Goal: Task Accomplishment & Management: Manage account settings

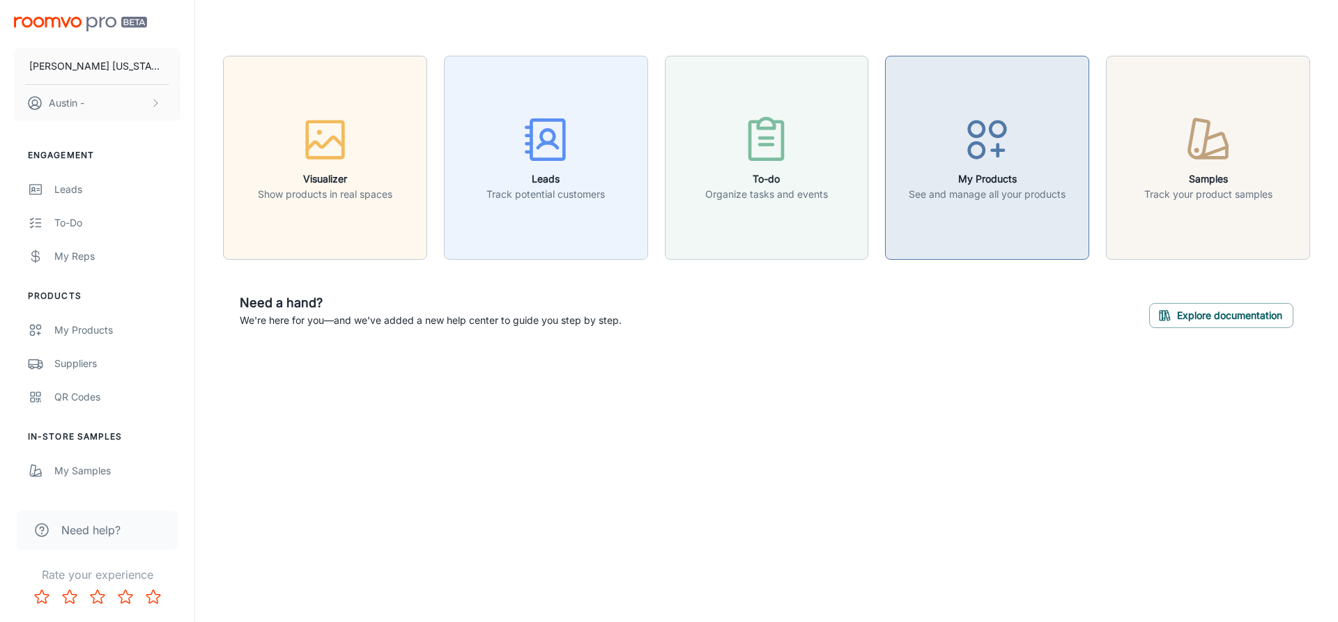
click at [963, 201] on p "See and manage all your products" at bounding box center [987, 194] width 157 height 15
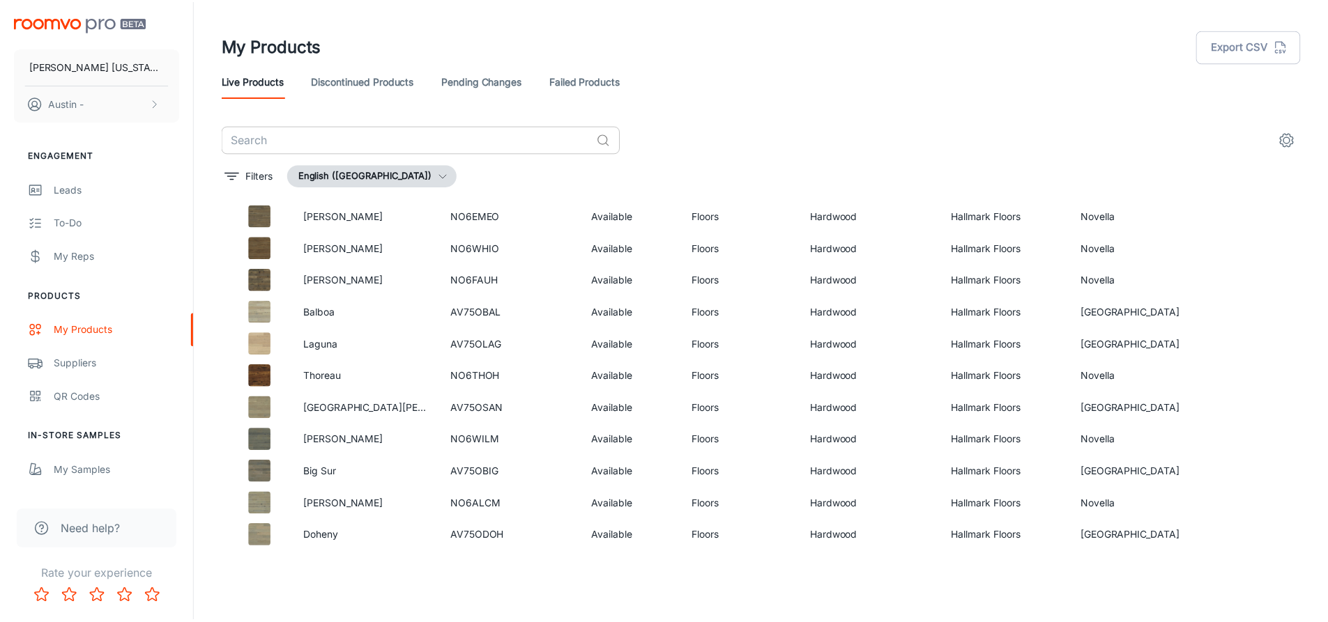
scroll to position [70, 0]
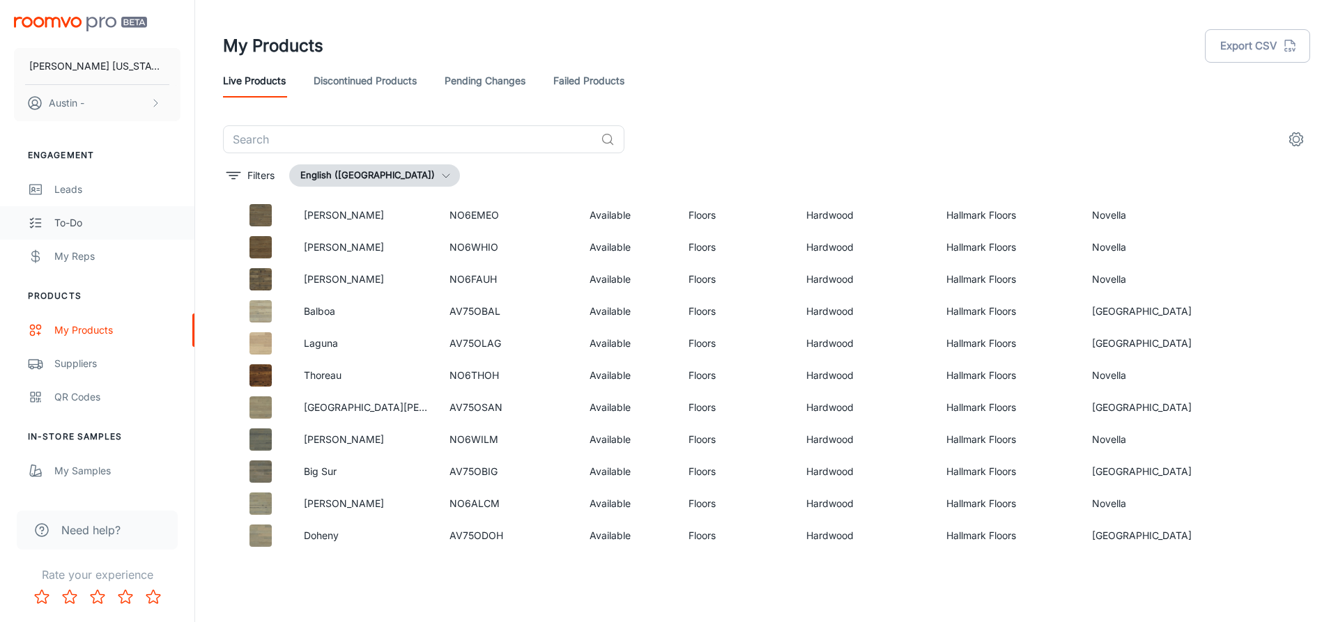
click at [93, 215] on div "To-do" at bounding box center [117, 222] width 126 height 15
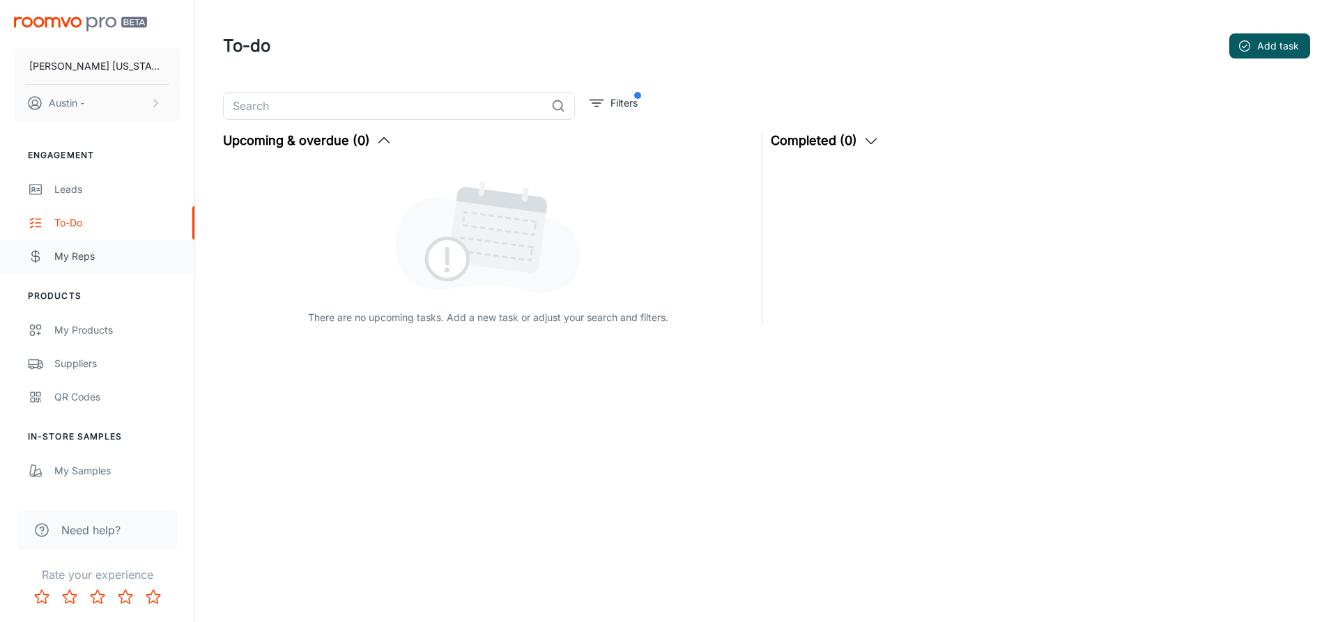
click at [98, 258] on div "My Reps" at bounding box center [117, 256] width 126 height 15
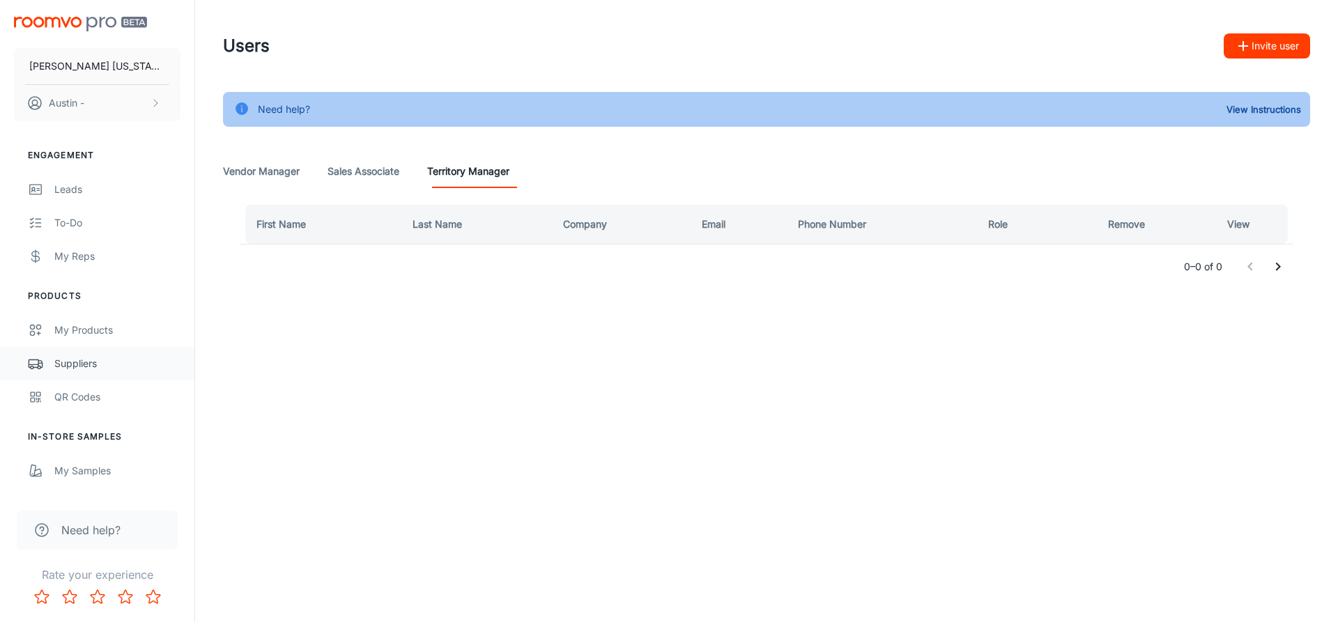
click at [96, 357] on div "Suppliers" at bounding box center [117, 363] width 126 height 15
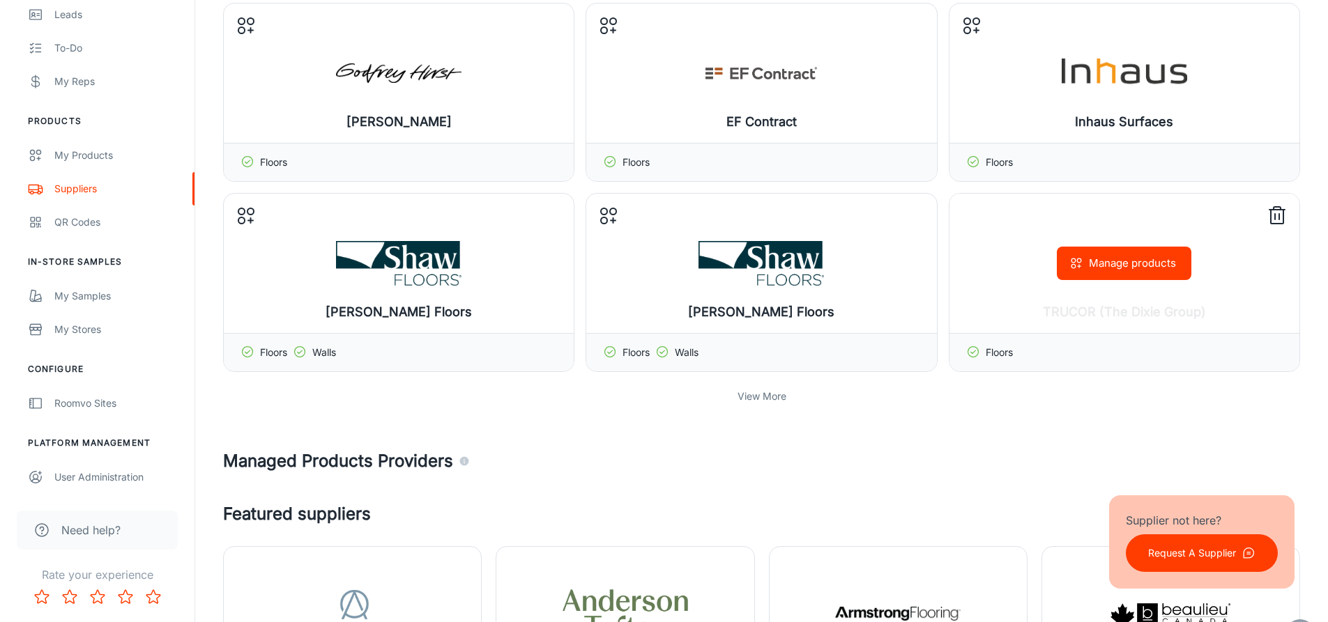
scroll to position [697, 0]
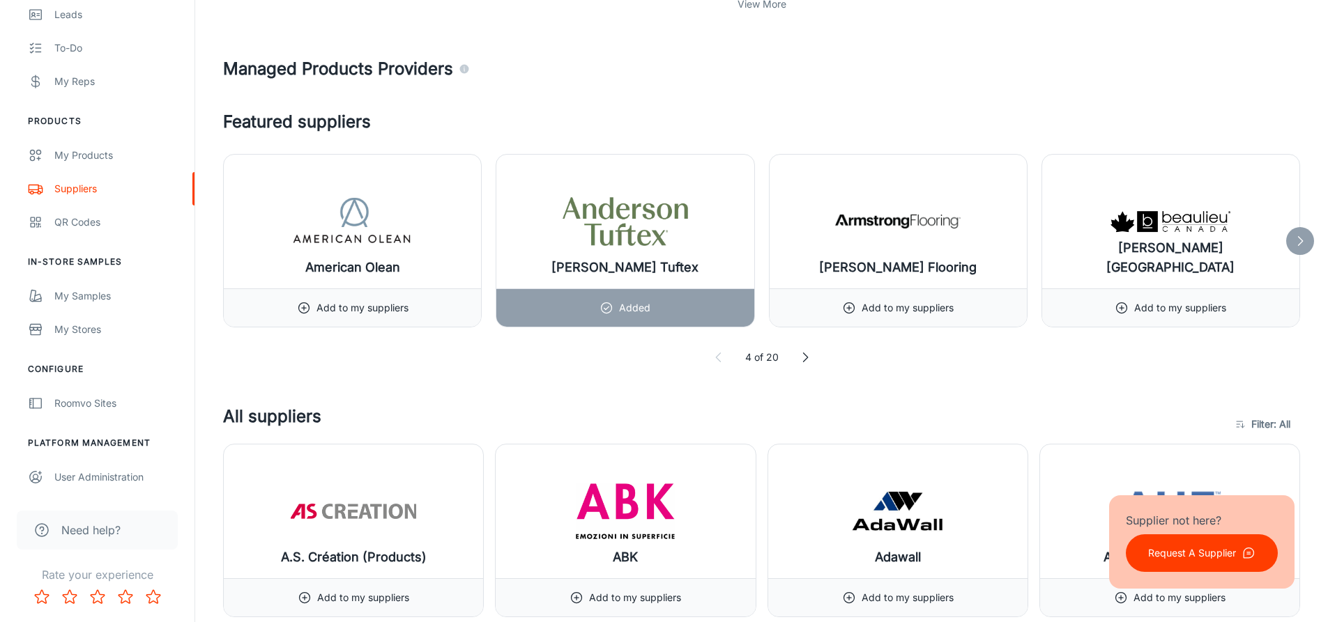
click at [801, 357] on icon at bounding box center [805, 358] width 14 height 14
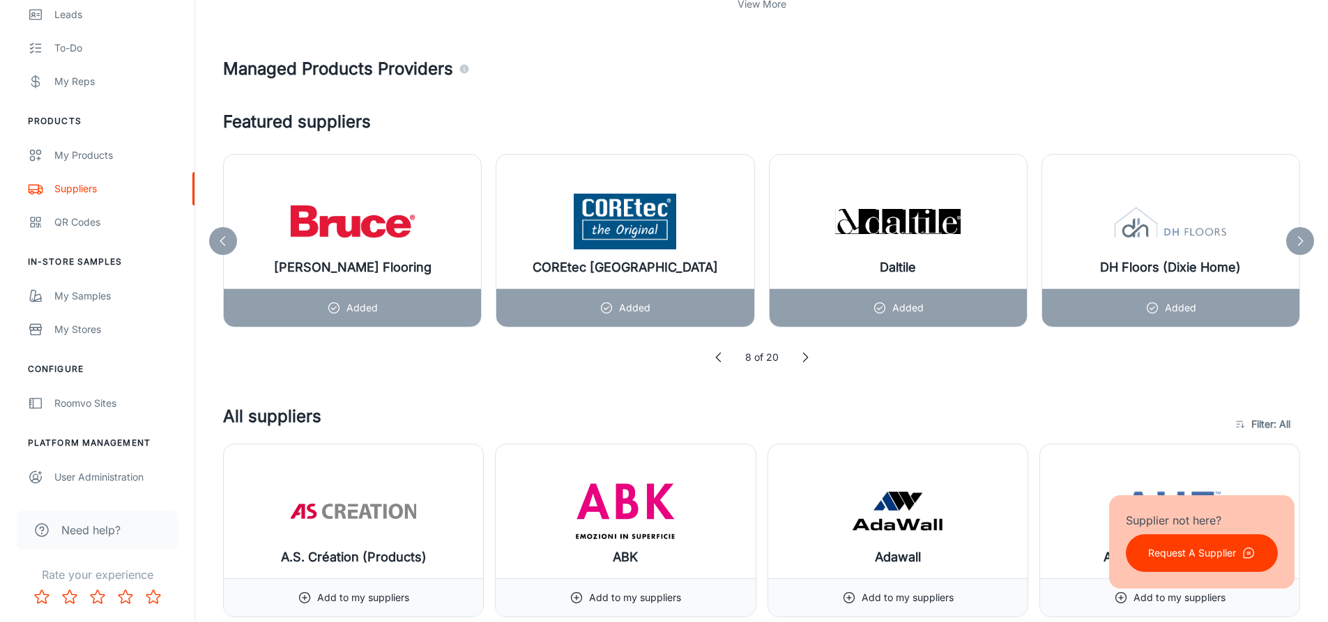
click at [801, 357] on icon at bounding box center [805, 358] width 14 height 14
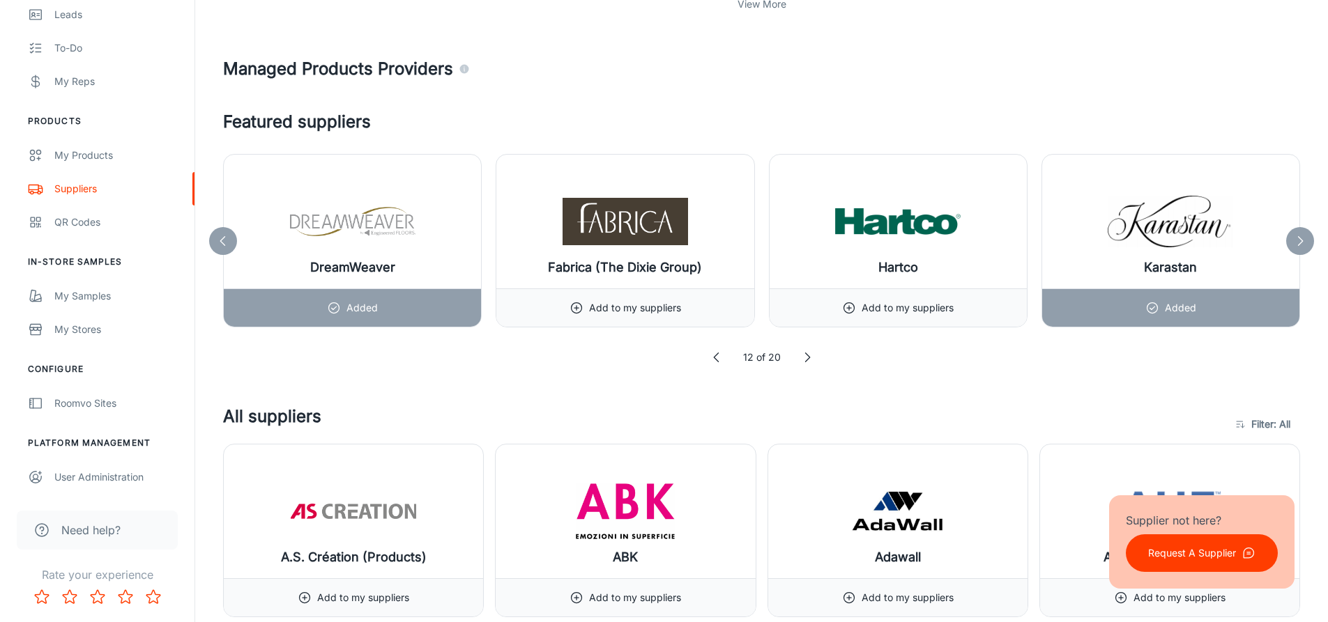
click at [801, 357] on icon at bounding box center [807, 358] width 14 height 14
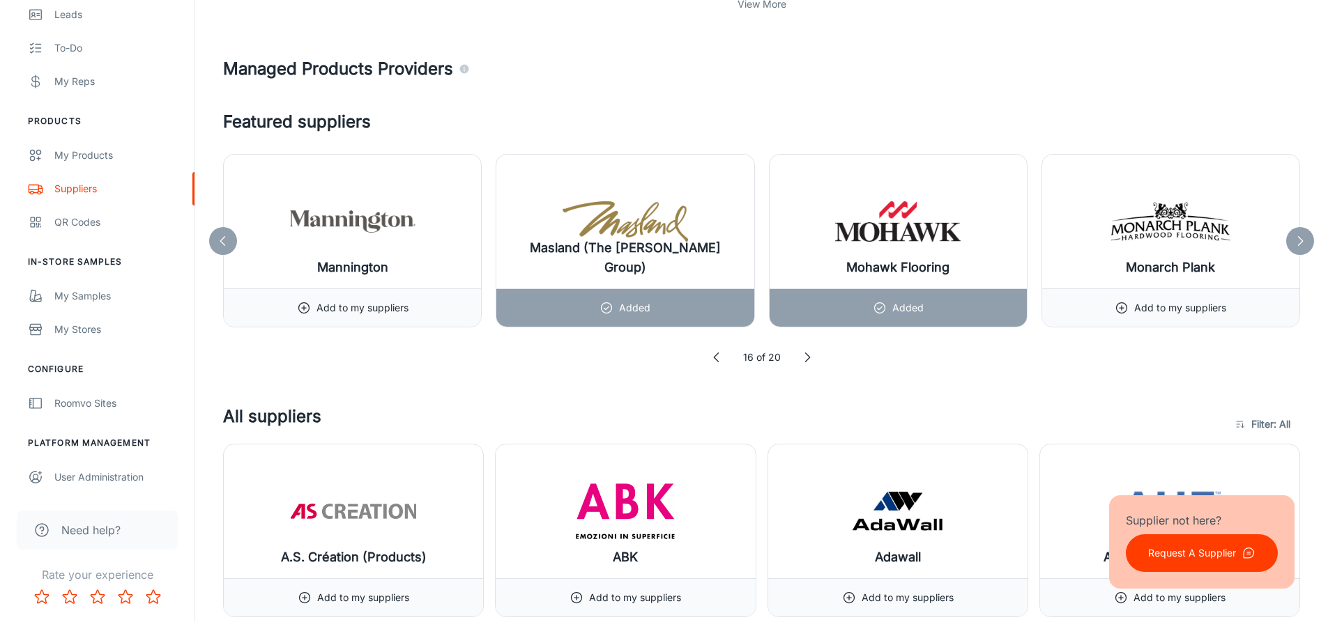
click at [801, 357] on icon at bounding box center [807, 358] width 14 height 14
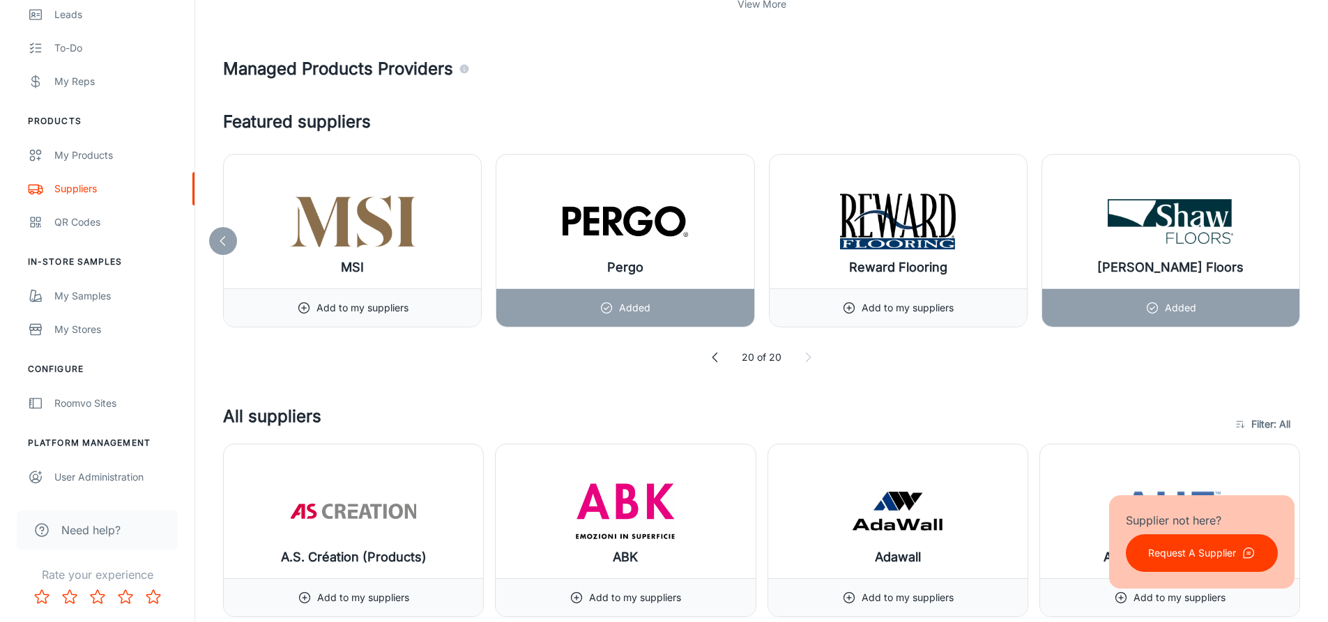
click at [801, 357] on icon at bounding box center [808, 358] width 14 height 14
click at [720, 362] on icon at bounding box center [715, 358] width 14 height 14
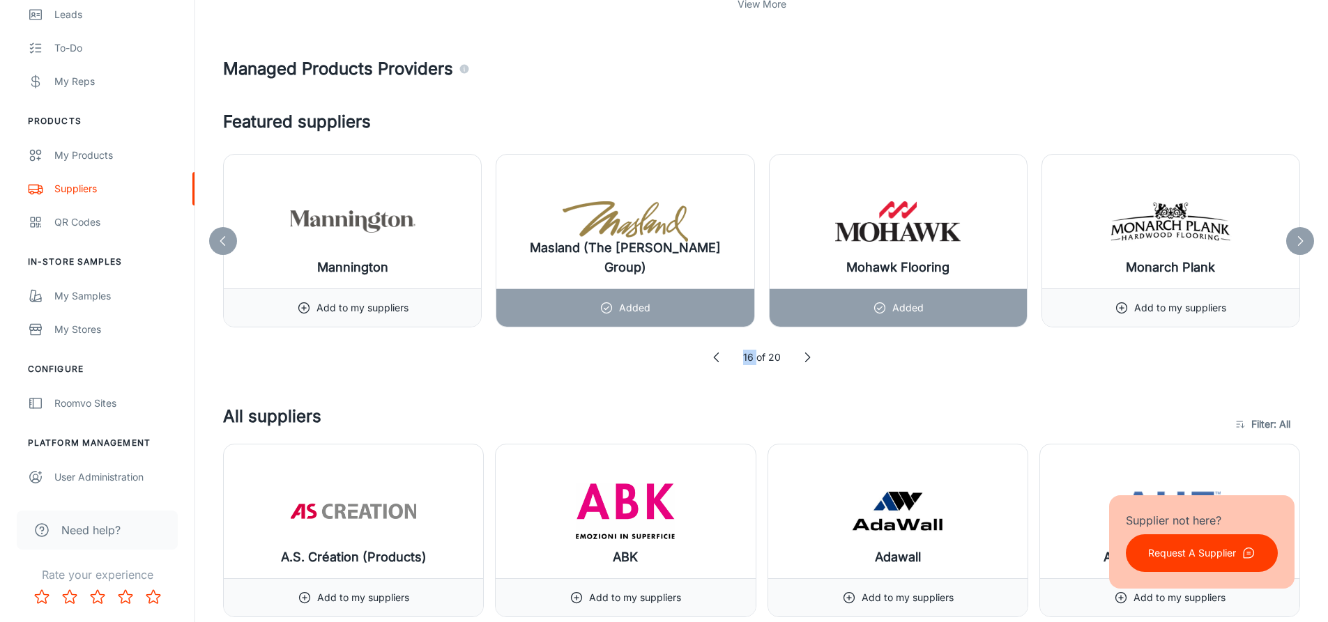
click at [720, 362] on icon at bounding box center [717, 358] width 14 height 14
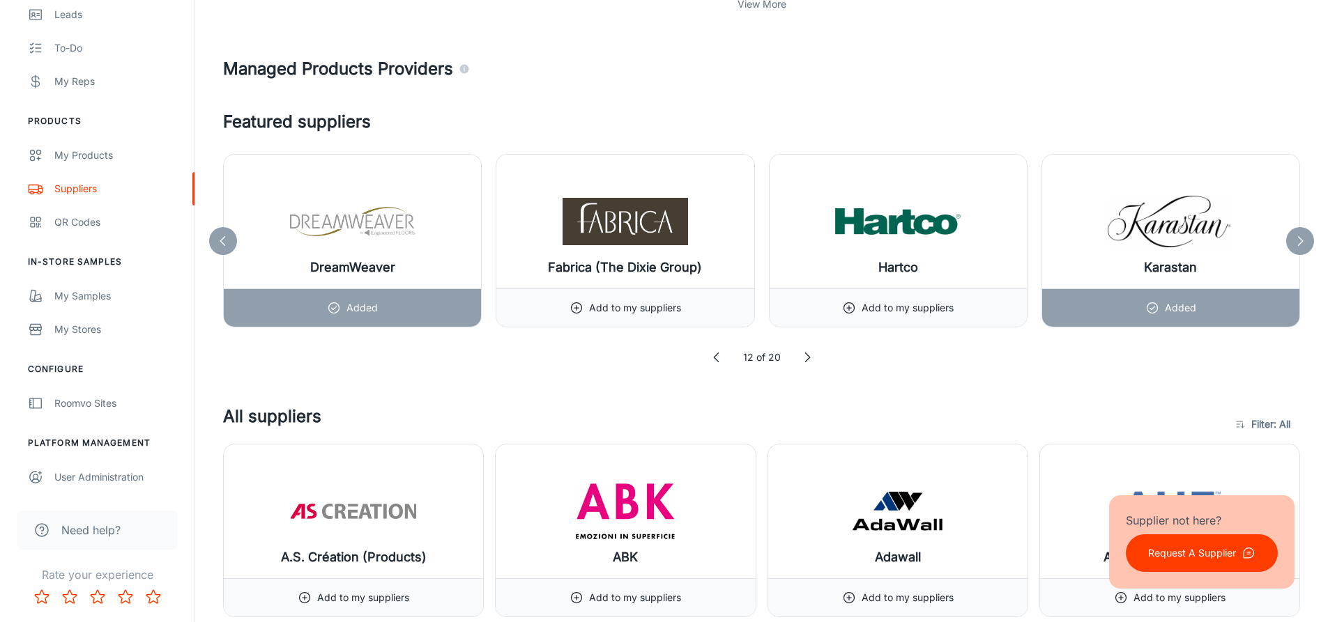
click at [720, 362] on icon at bounding box center [717, 358] width 14 height 14
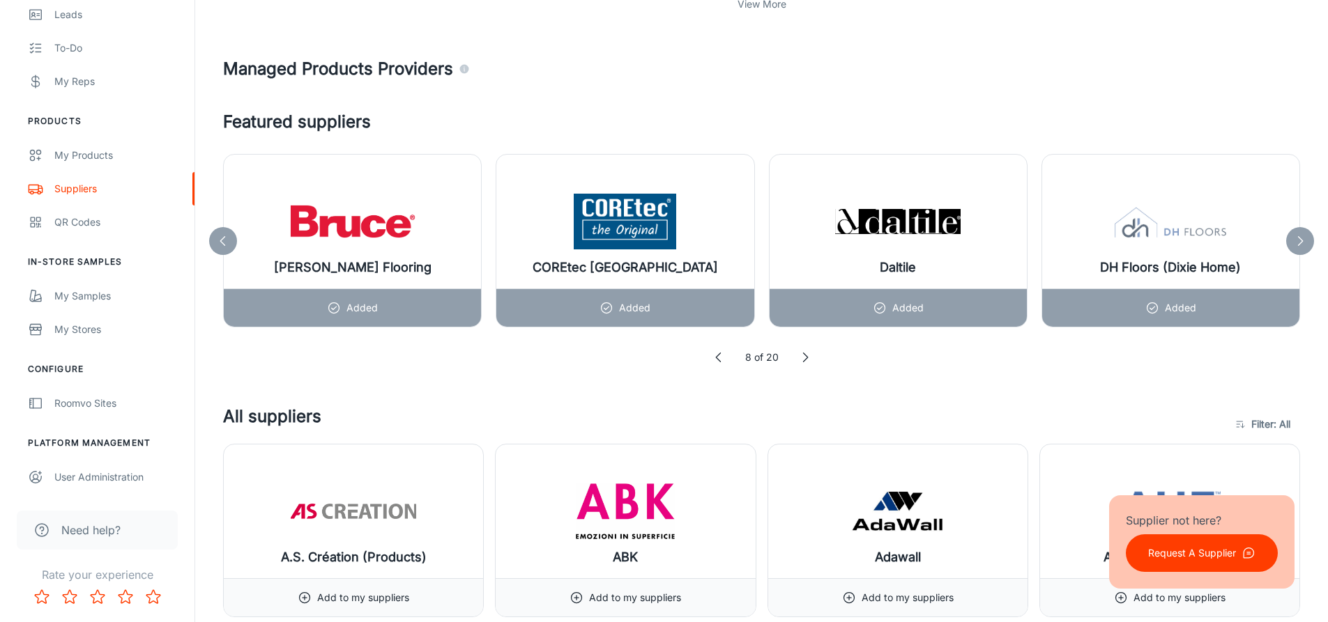
click at [720, 362] on polyline at bounding box center [718, 357] width 4 height 9
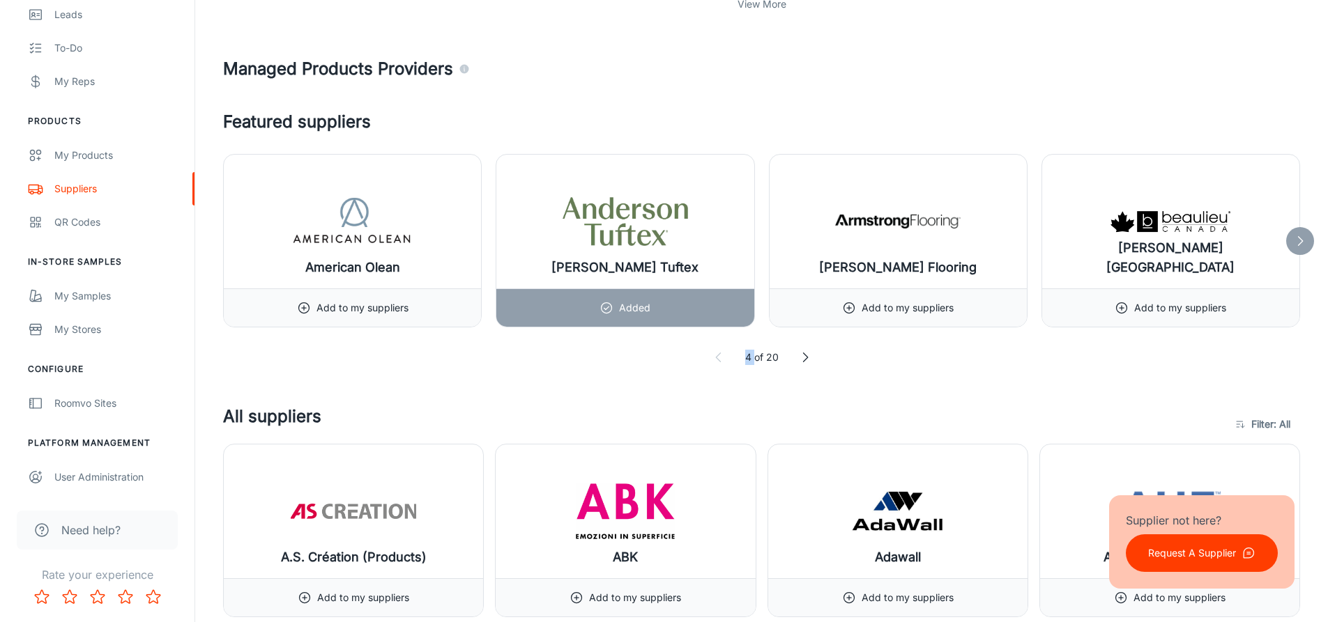
click at [720, 362] on polyline at bounding box center [718, 357] width 4 height 9
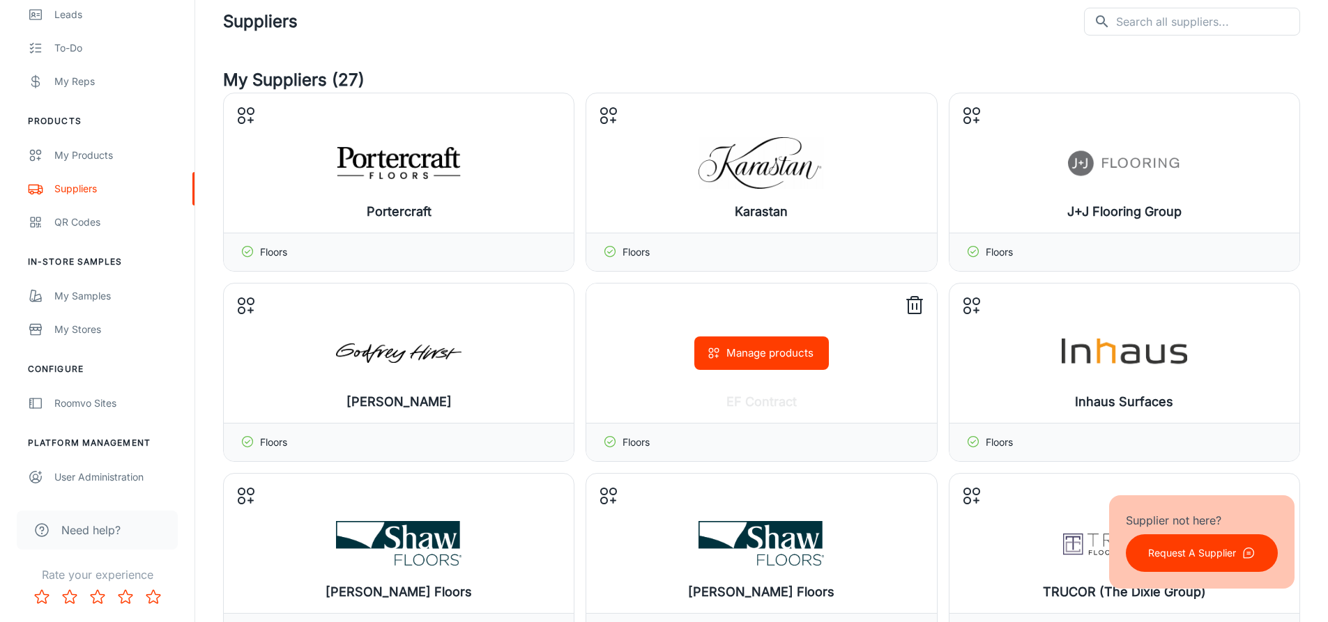
scroll to position [0, 0]
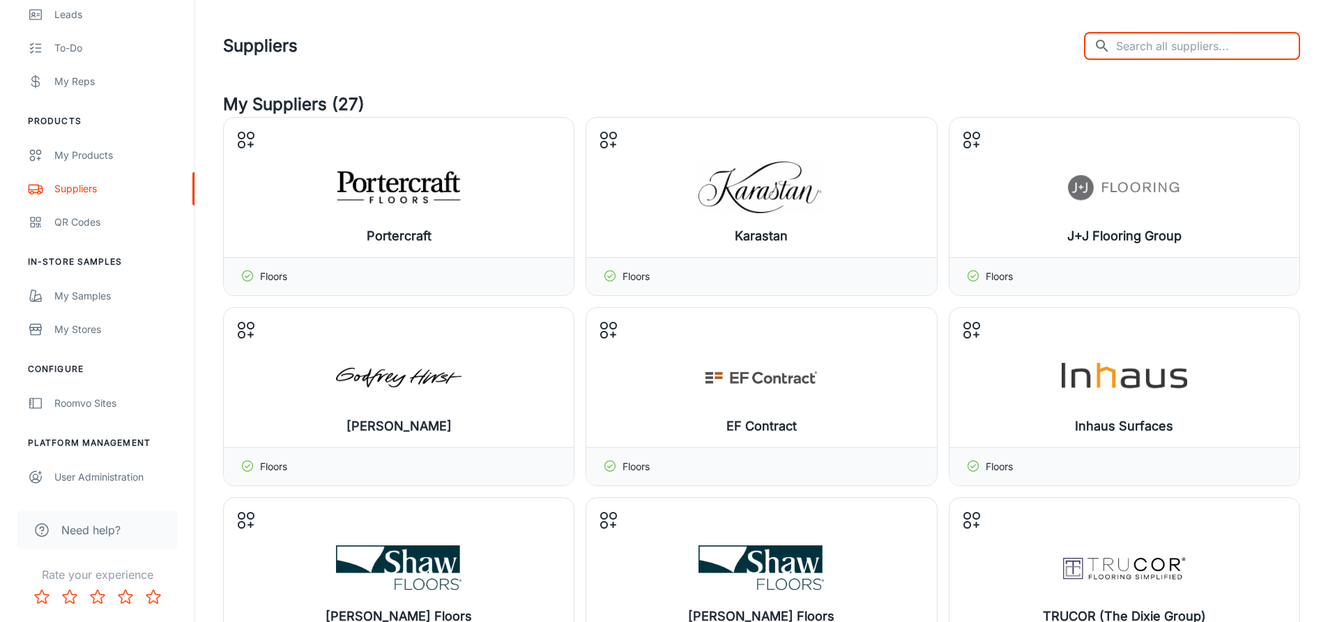
click at [1185, 45] on input "text" at bounding box center [1208, 46] width 184 height 28
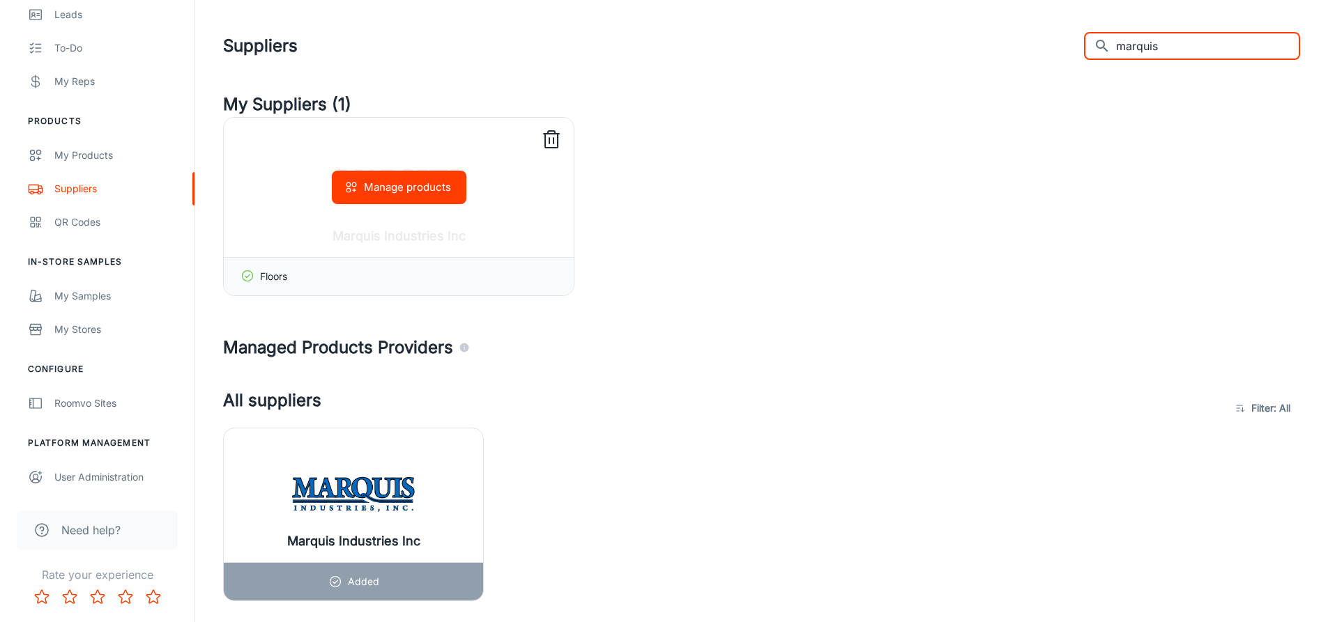
click at [424, 192] on button "Manage products" at bounding box center [399, 187] width 135 height 33
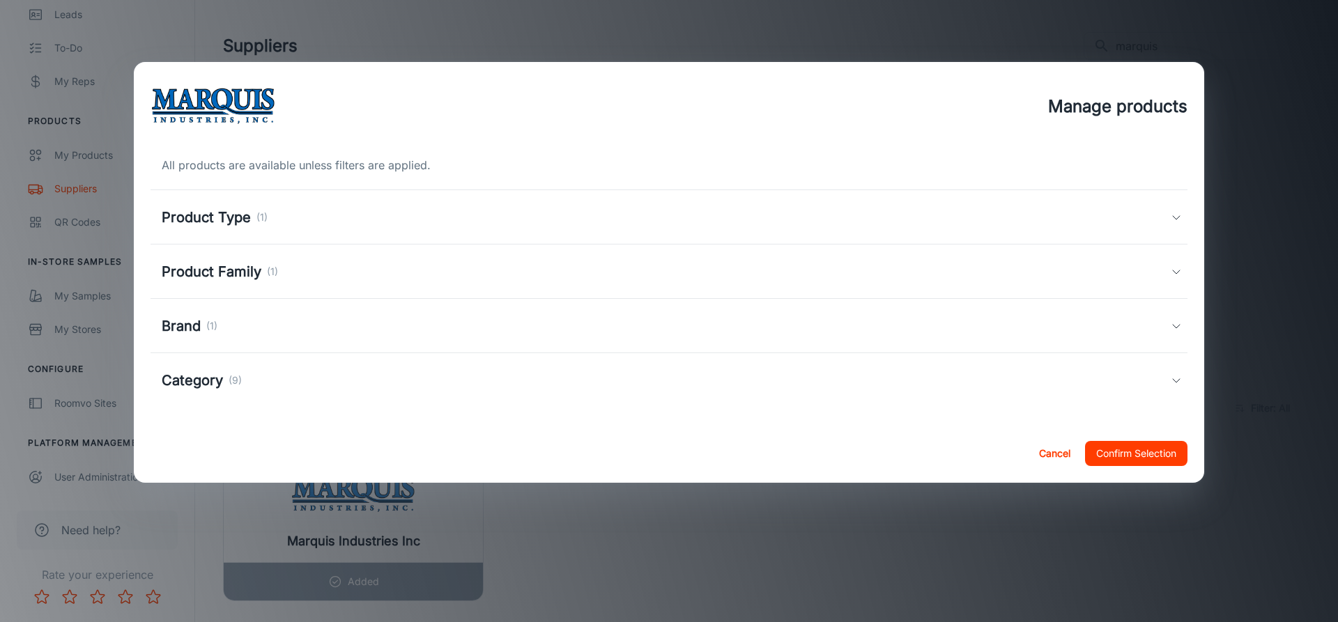
click at [420, 222] on div "Product Type (1)" at bounding box center [666, 217] width 1009 height 21
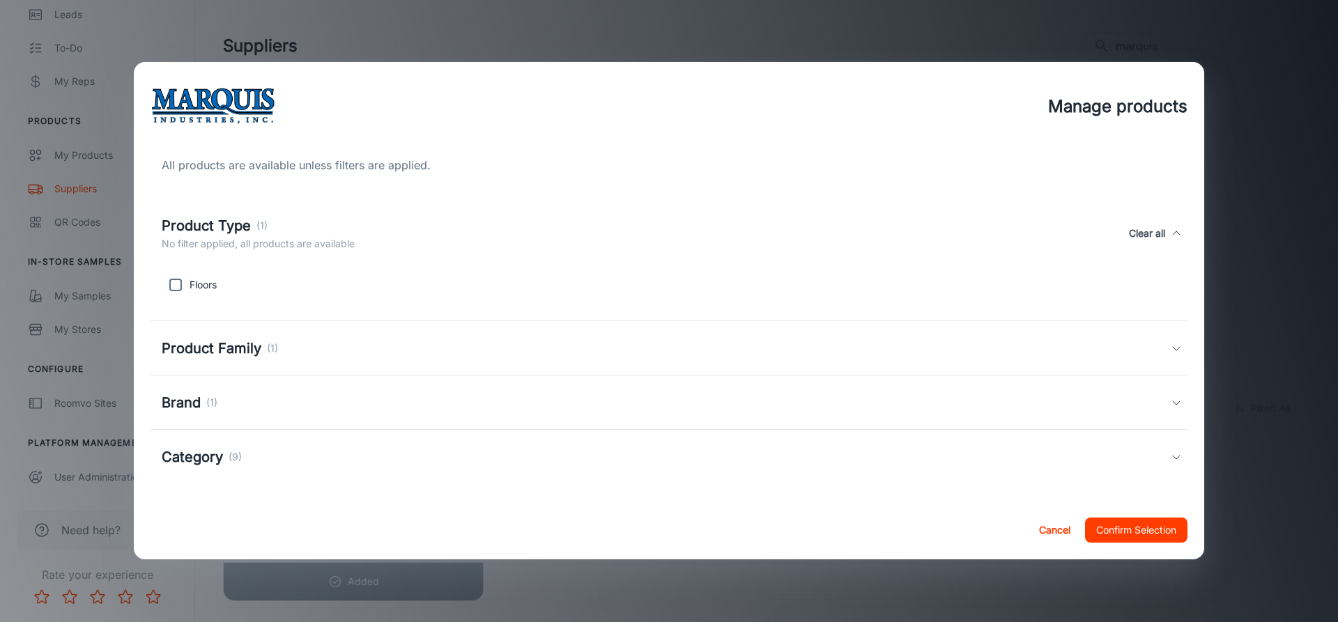
click at [420, 222] on div "Product Type (1) No filter applied, all products are available Clear all" at bounding box center [666, 233] width 1009 height 36
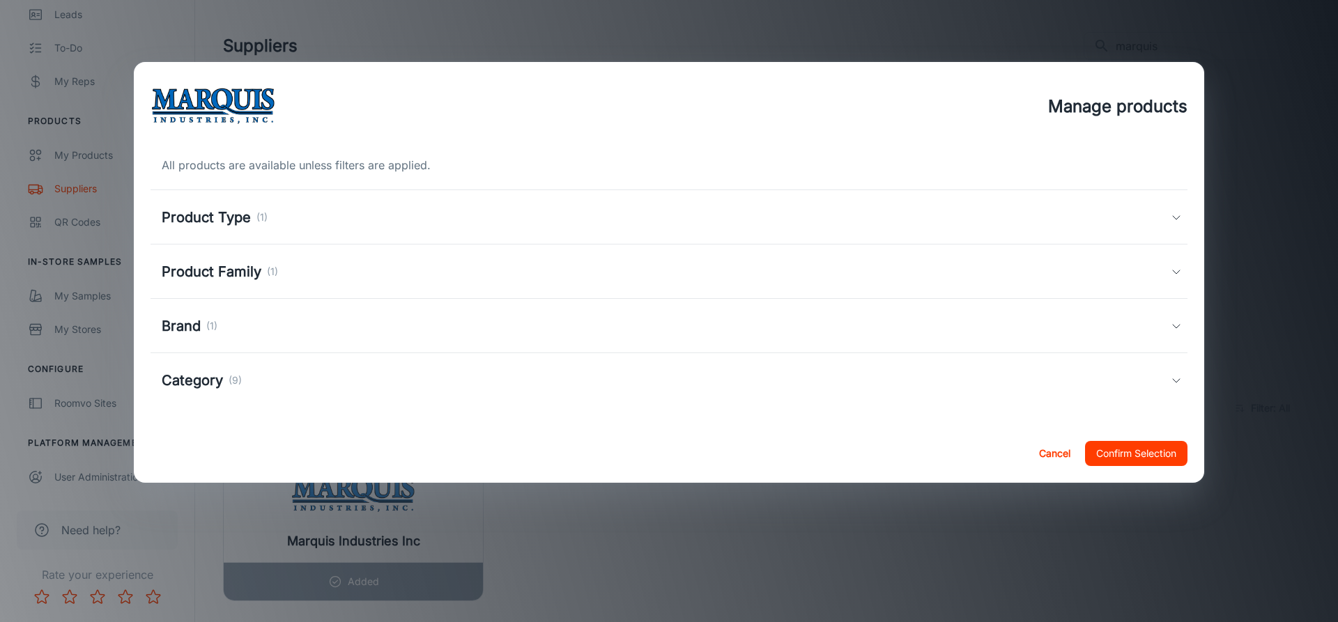
click at [419, 266] on div "Product Family (1)" at bounding box center [666, 271] width 1009 height 21
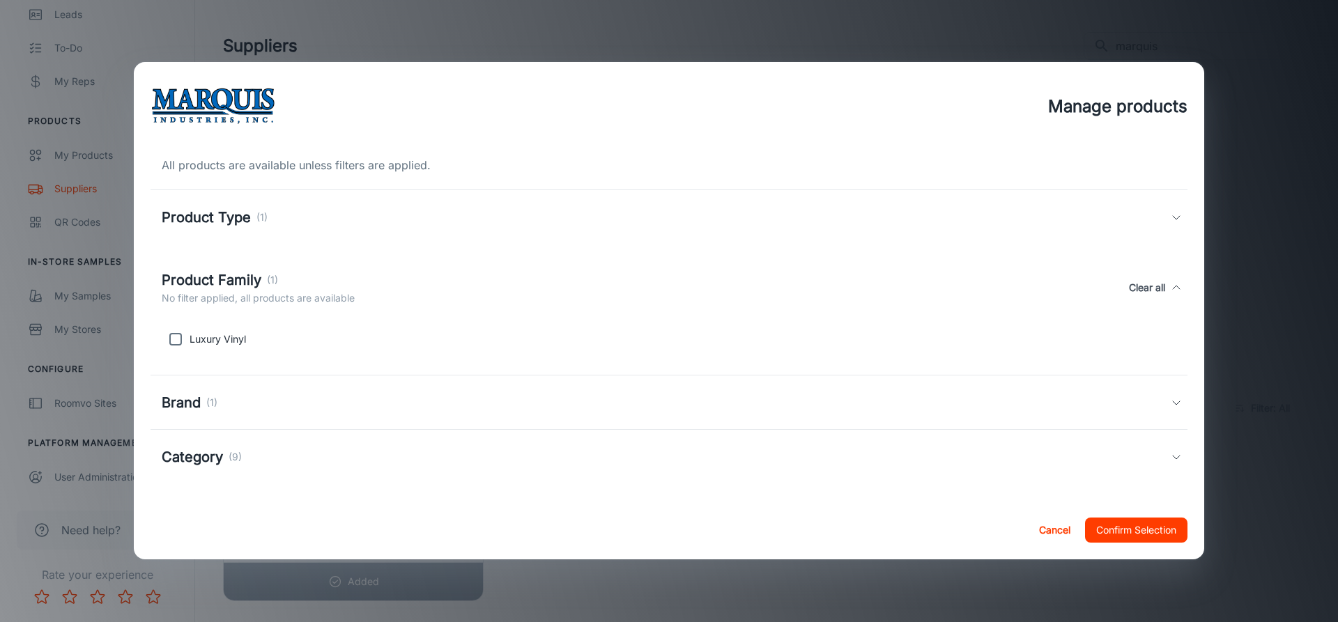
click at [419, 266] on div "Product Family (1) No filter applied, all products are available Clear all" at bounding box center [669, 288] width 1037 height 64
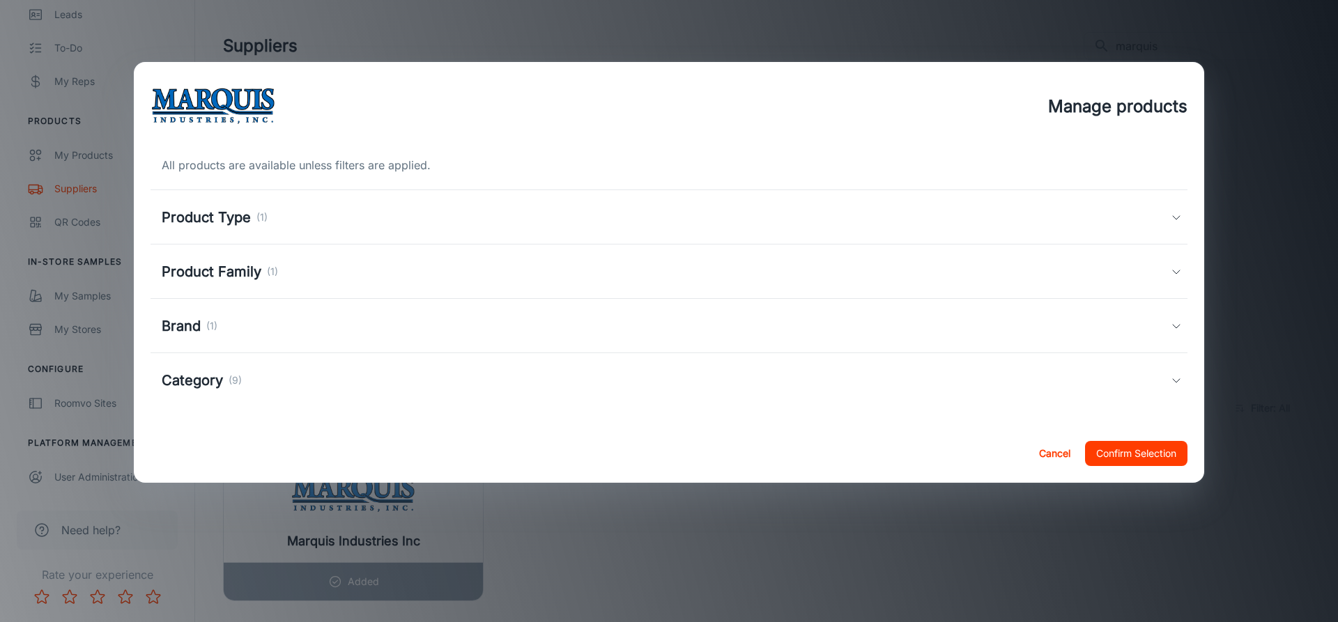
click at [1195, 146] on h2 "Manage products" at bounding box center [669, 106] width 1071 height 89
drag, startPoint x: 1252, startPoint y: 171, endPoint x: 1066, endPoint y: 367, distance: 270.1
click at [1252, 173] on div "Manage products All products are available unless filters are applied. Product …" at bounding box center [669, 311] width 1338 height 622
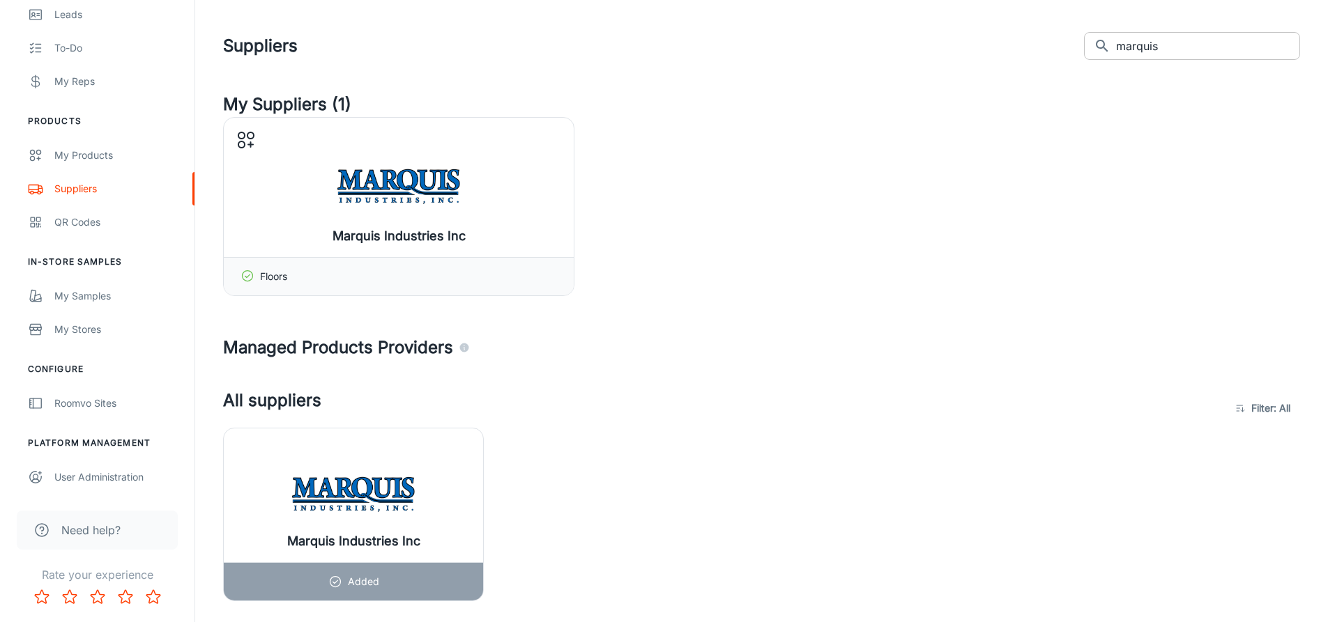
click at [1240, 40] on input "marquis" at bounding box center [1208, 46] width 184 height 28
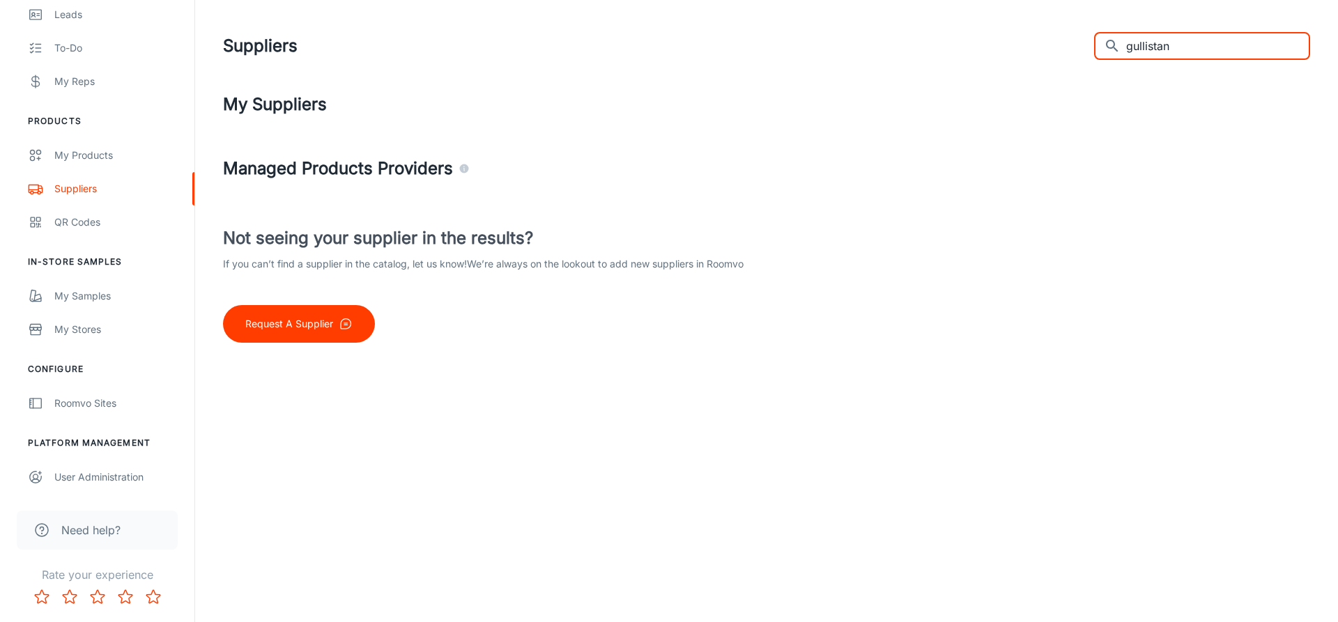
click at [1212, 42] on input "gullistan" at bounding box center [1218, 46] width 184 height 28
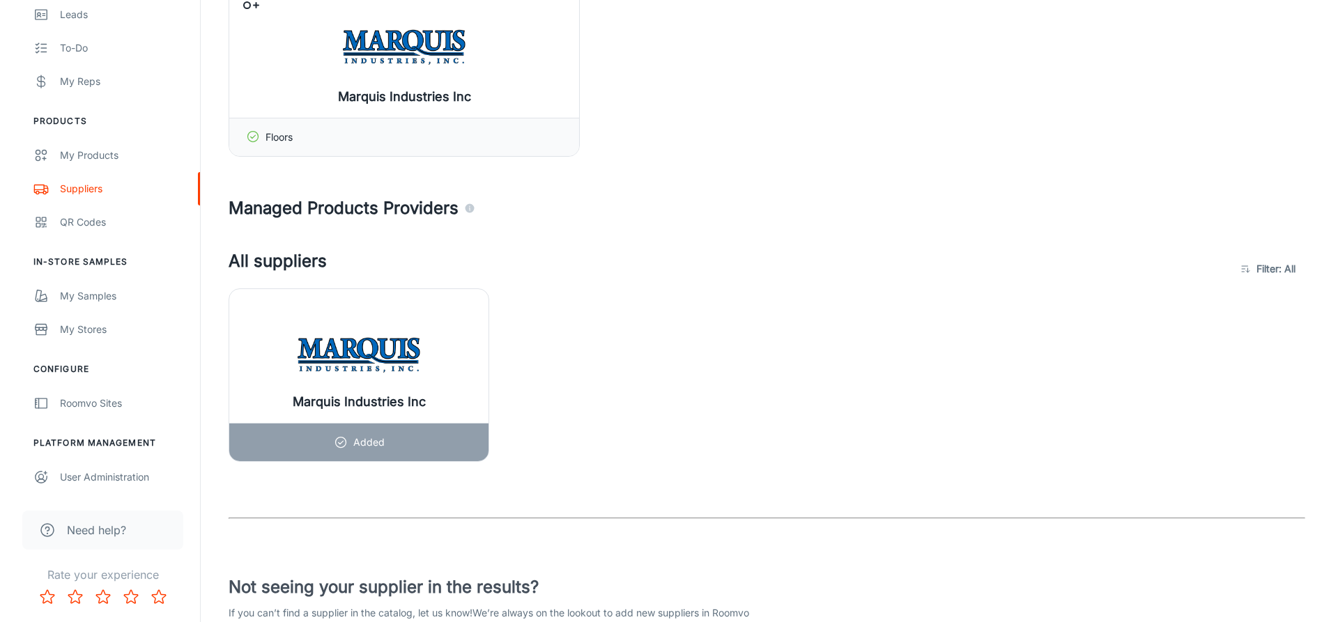
scroll to position [70, 0]
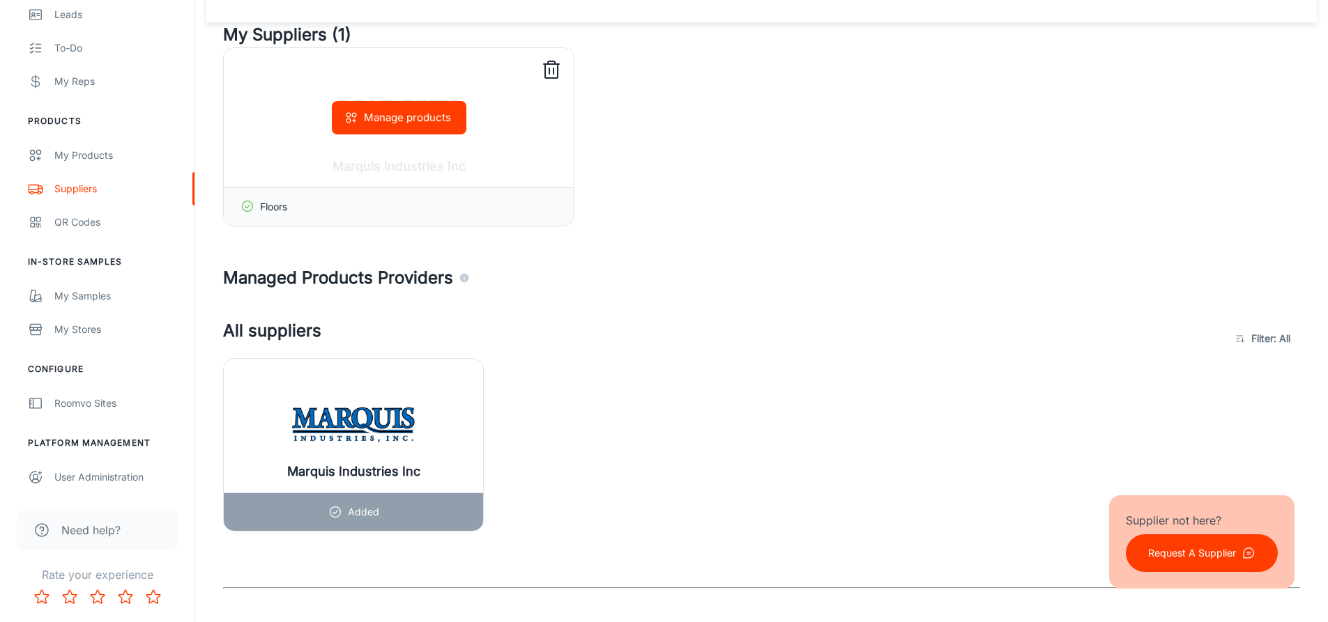
click at [438, 112] on button "Manage products" at bounding box center [399, 117] width 135 height 33
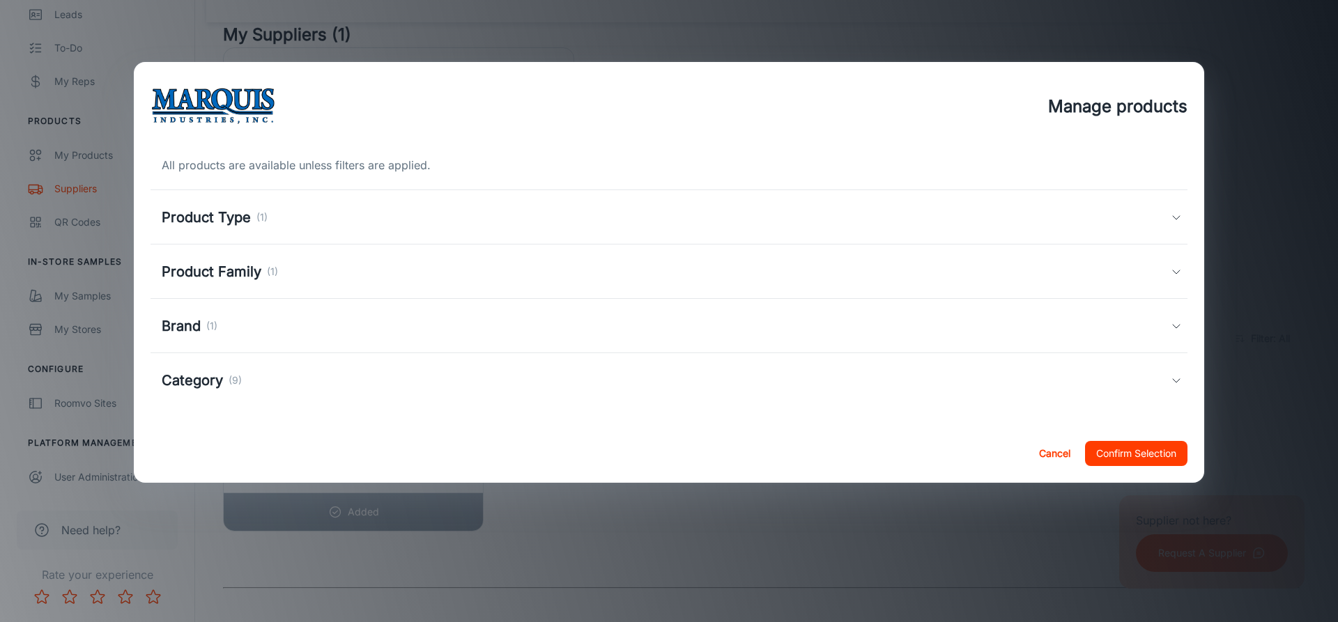
click at [407, 374] on div "Category (9)" at bounding box center [666, 380] width 1009 height 21
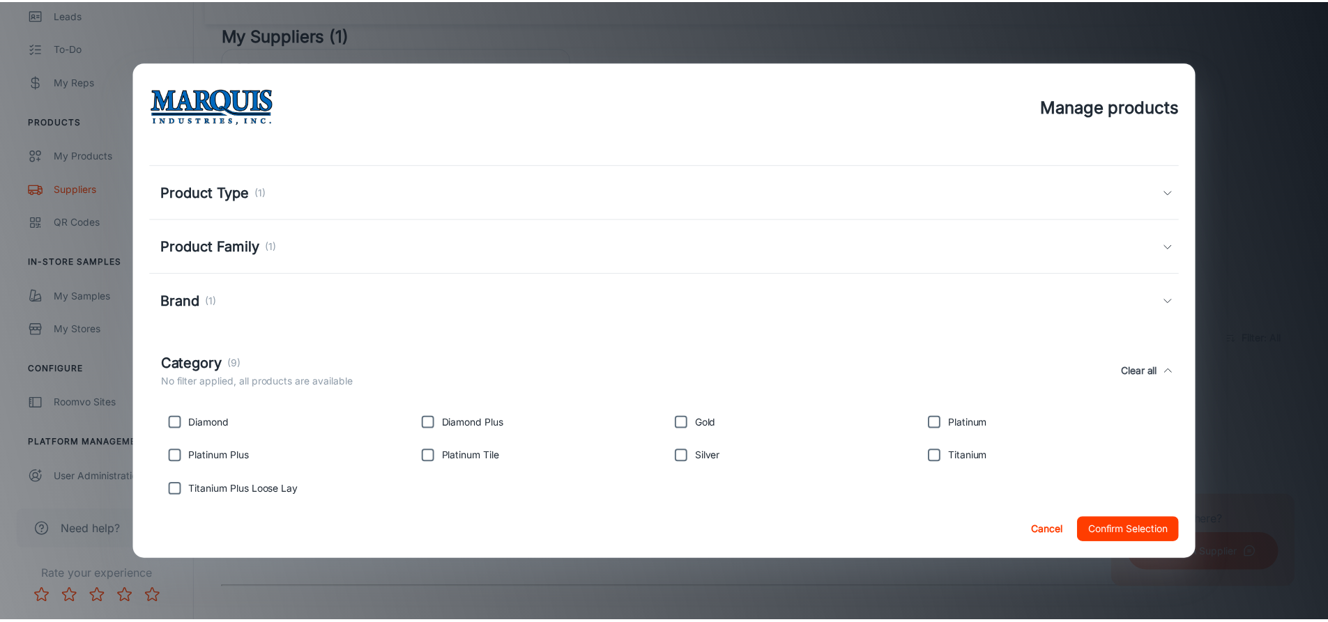
scroll to position [0, 0]
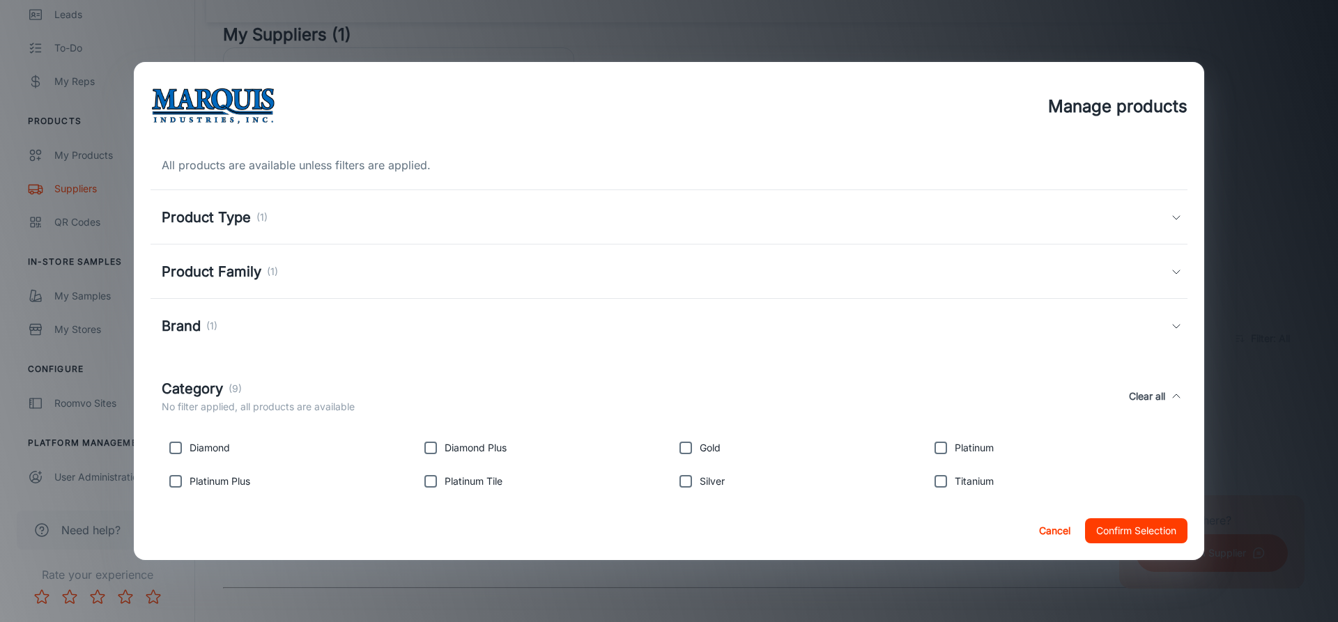
click at [1291, 173] on div "Manage products All products are available unless filters are applied. Product …" at bounding box center [669, 311] width 1338 height 622
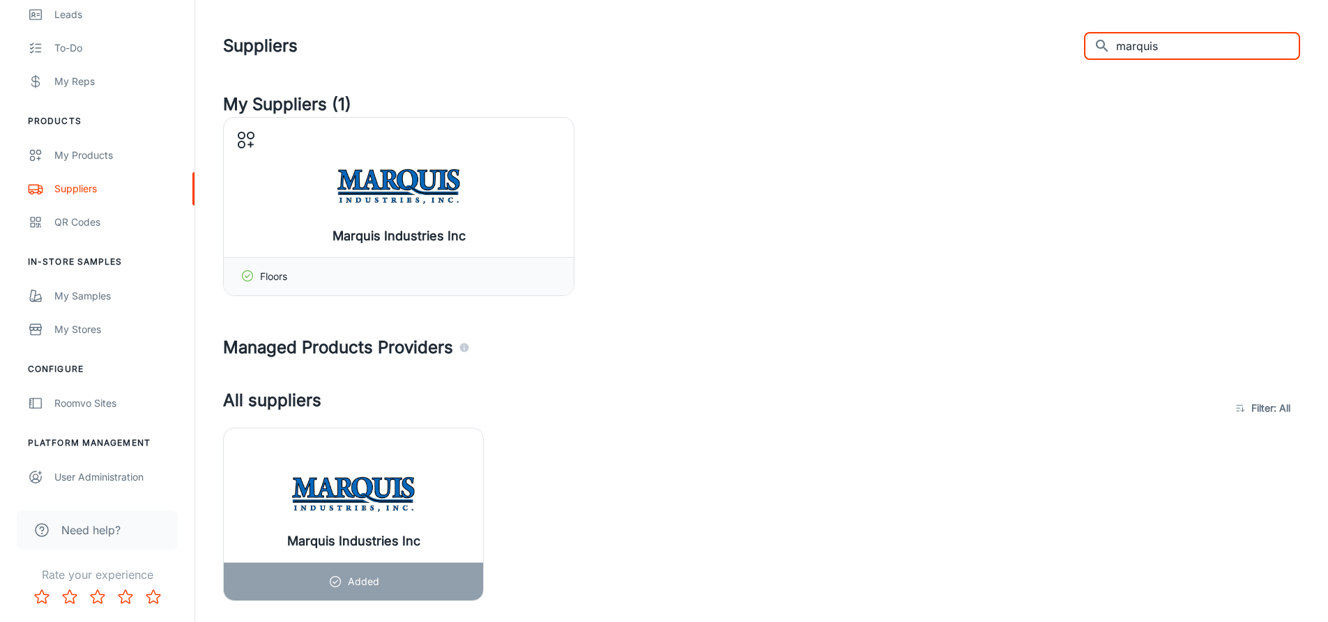
drag, startPoint x: 1190, startPoint y: 44, endPoint x: 1109, endPoint y: 49, distance: 81.0
click at [1114, 51] on div "​ marquis ​" at bounding box center [1192, 46] width 216 height 28
type input "naturally aged"
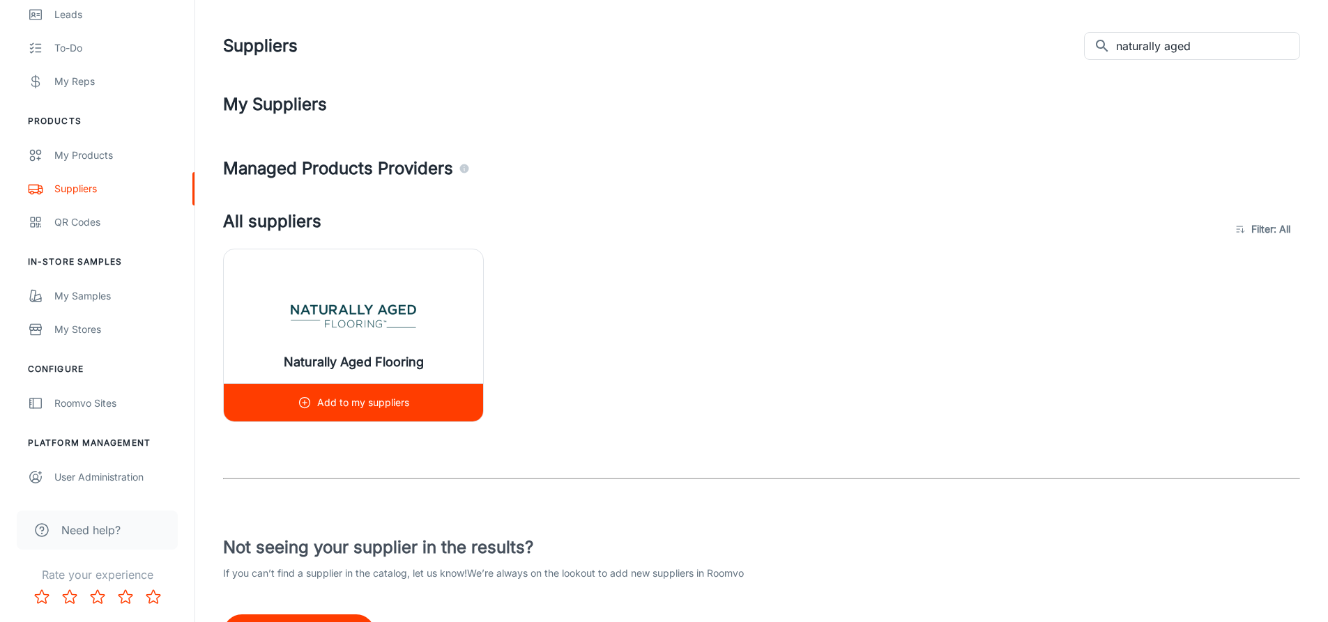
click at [327, 385] on div "Add to my suppliers" at bounding box center [354, 403] width 112 height 38
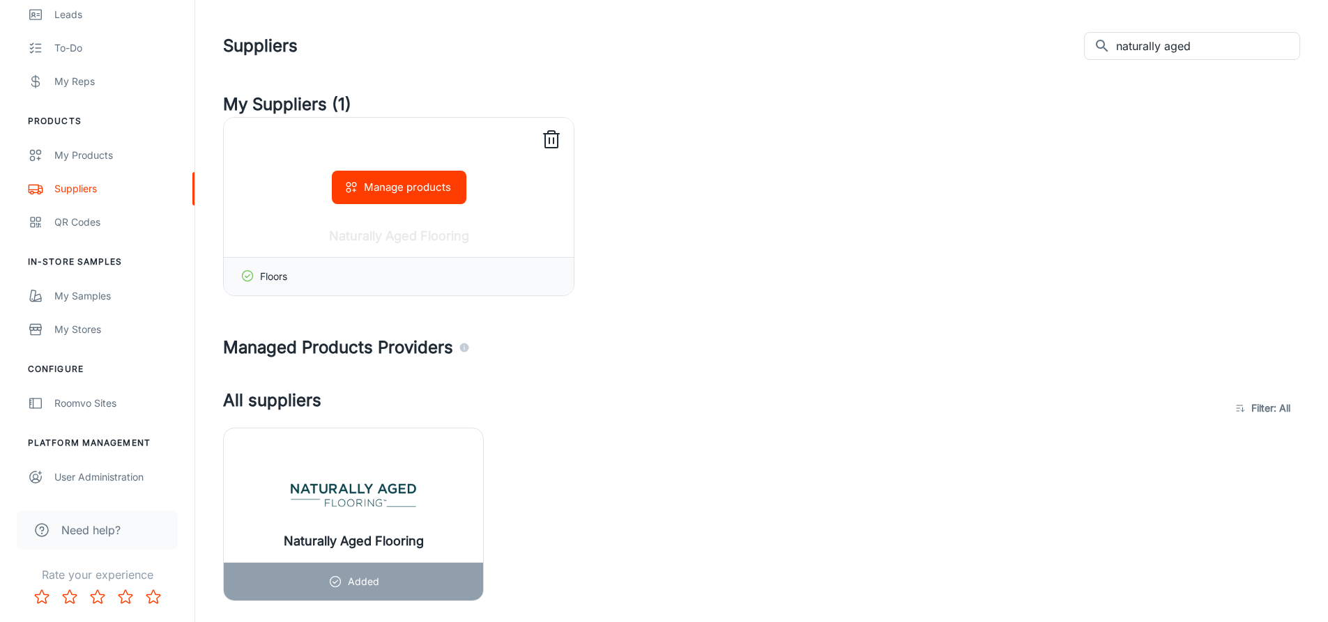
click at [410, 194] on button "Manage products" at bounding box center [399, 187] width 135 height 33
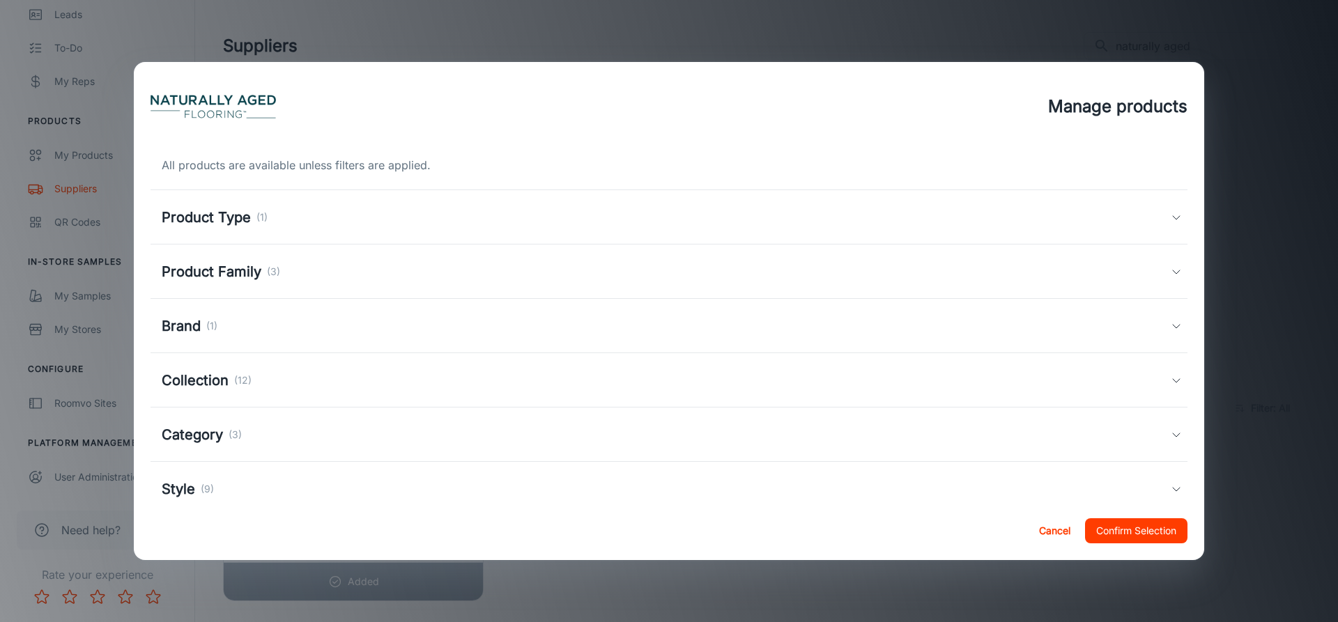
click at [339, 336] on div "Brand (1)" at bounding box center [666, 326] width 1009 height 21
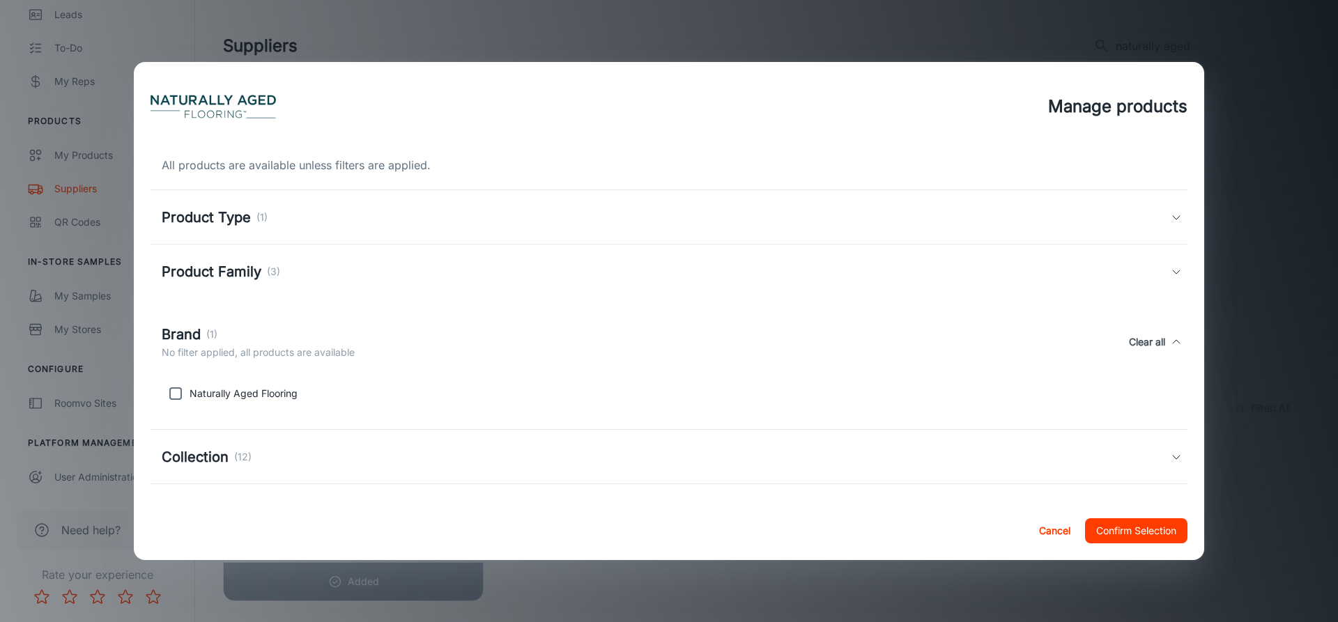
click at [342, 334] on div "Brand (1)" at bounding box center [258, 334] width 193 height 21
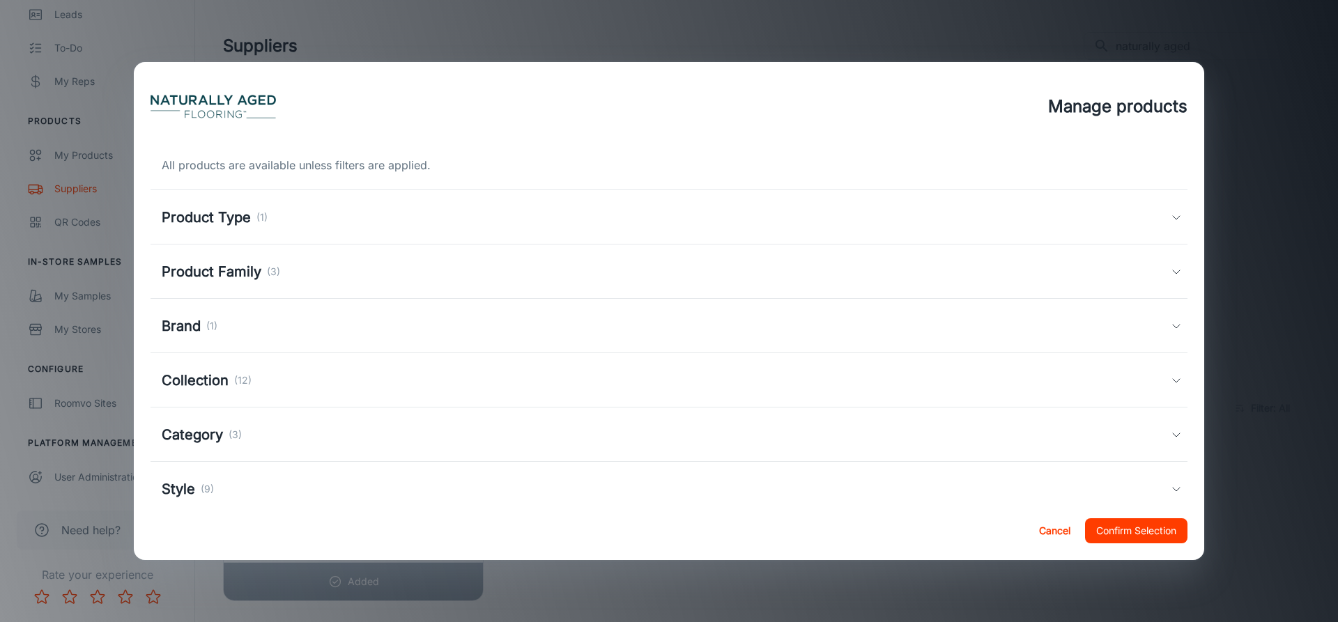
click at [307, 385] on div "Collection (12)" at bounding box center [666, 380] width 1009 height 21
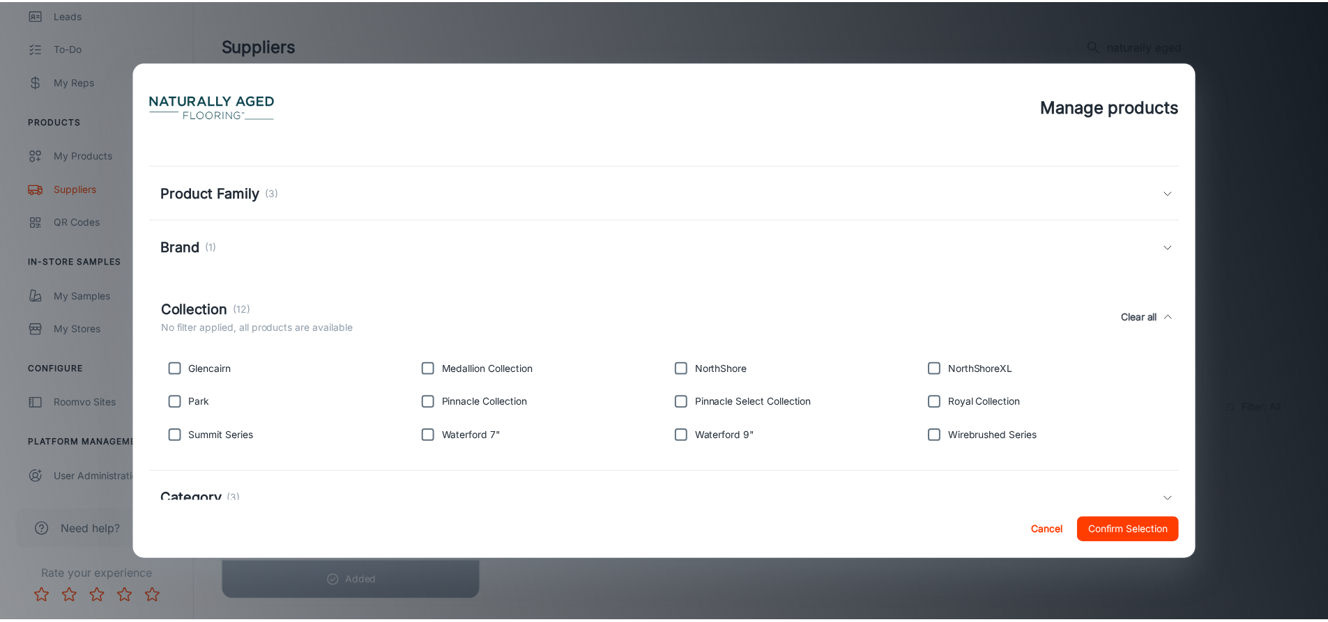
scroll to position [175, 0]
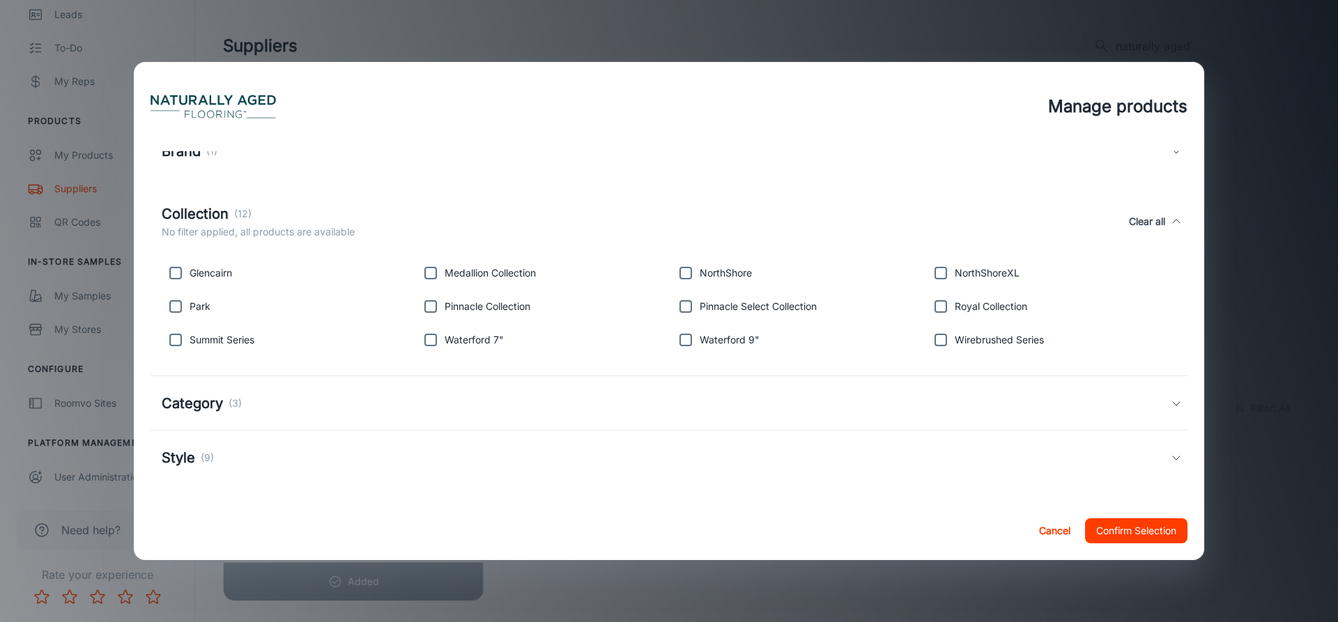
click at [177, 307] on input "checkbox" at bounding box center [176, 307] width 28 height 28
checkbox input "true"
click at [944, 279] on input "checkbox" at bounding box center [941, 273] width 28 height 28
checkbox input "true"
click at [1151, 524] on button "Confirm Selection" at bounding box center [1136, 531] width 102 height 25
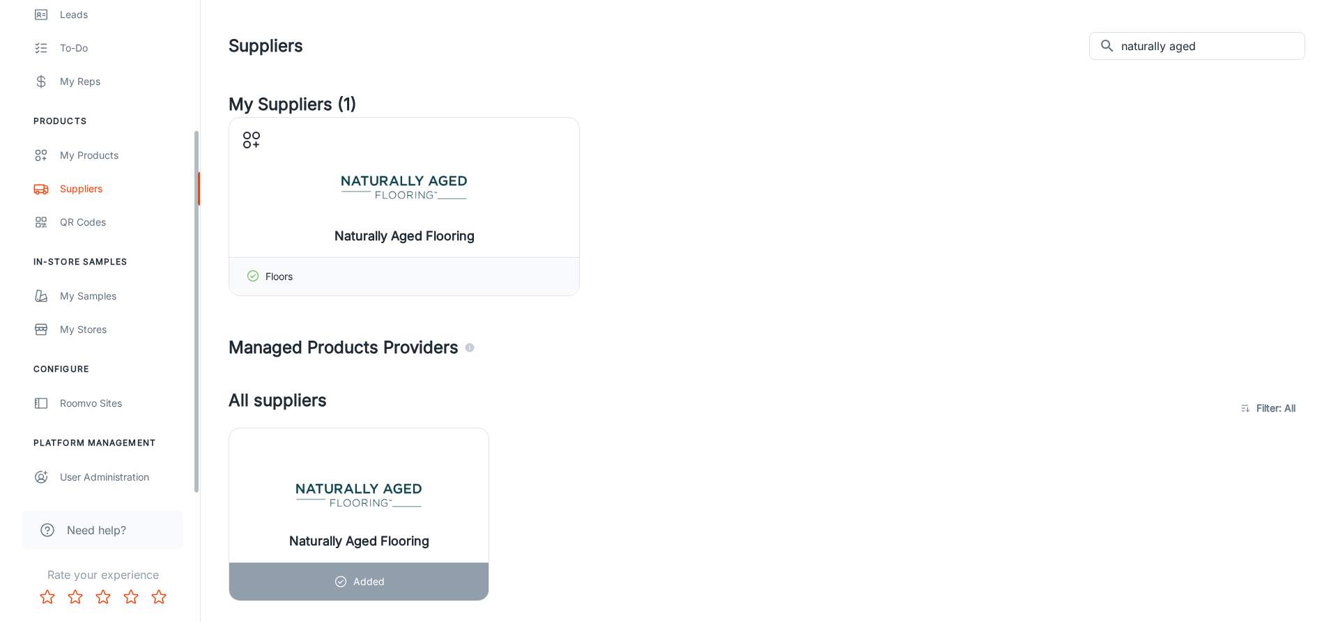
scroll to position [0, 0]
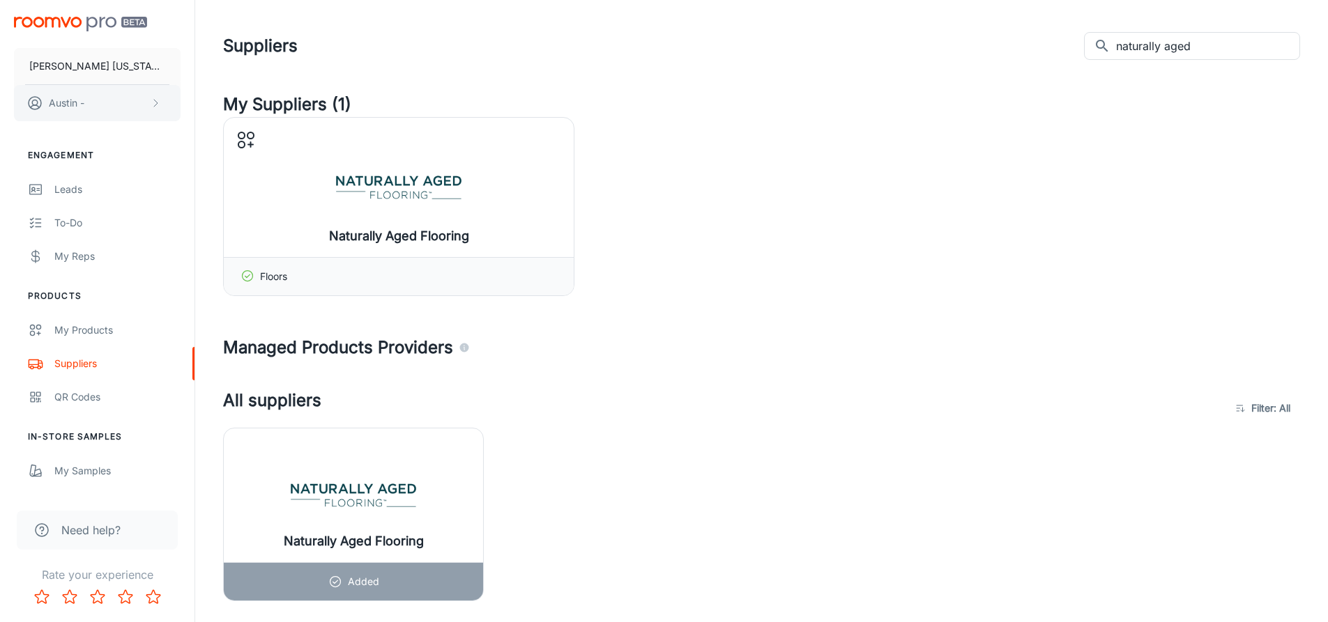
click at [115, 110] on button "Austin -" at bounding box center [97, 103] width 167 height 36
click at [835, 365] on div at bounding box center [669, 311] width 1338 height 622
click at [92, 232] on link "To-do" at bounding box center [97, 222] width 194 height 33
